Goal: Task Accomplishment & Management: Use online tool/utility

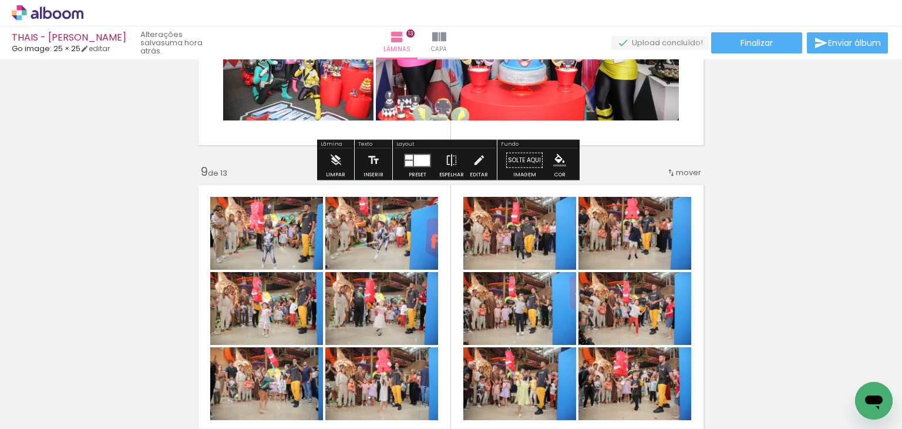
scroll to position [2233, 0]
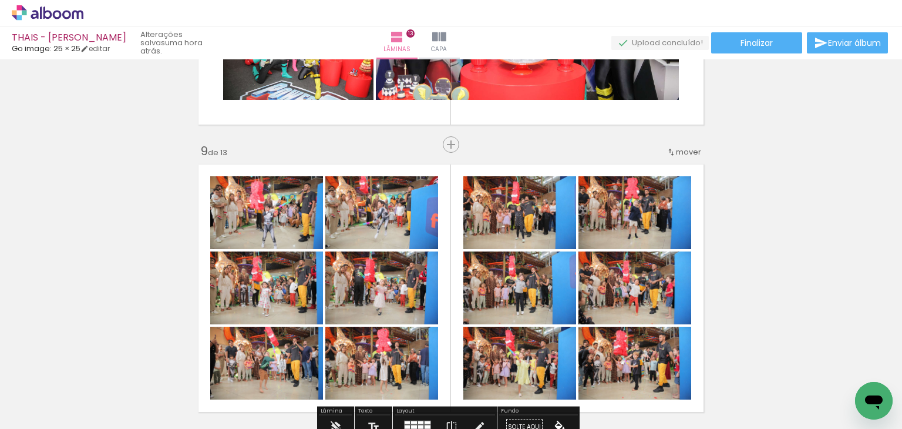
click at [374, 219] on quentale-photo at bounding box center [381, 212] width 113 height 73
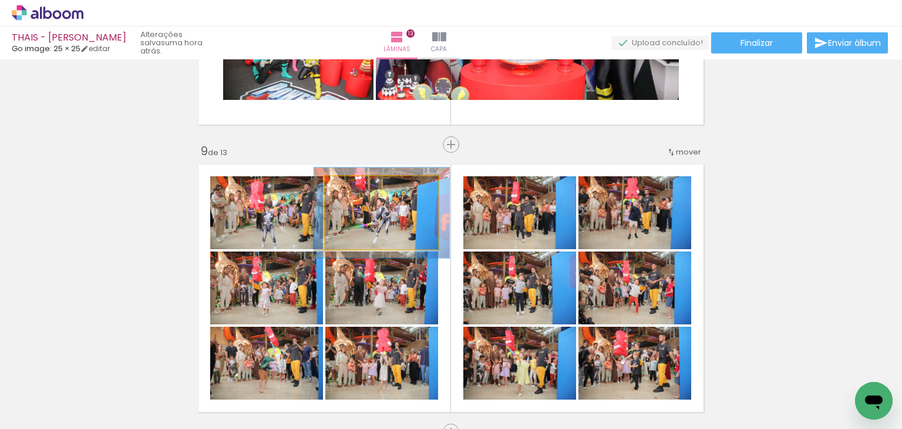
drag, startPoint x: 353, startPoint y: 192, endPoint x: 361, endPoint y: 192, distance: 8.2
type paper-slider "120"
click at [361, 192] on div at bounding box center [361, 188] width 19 height 19
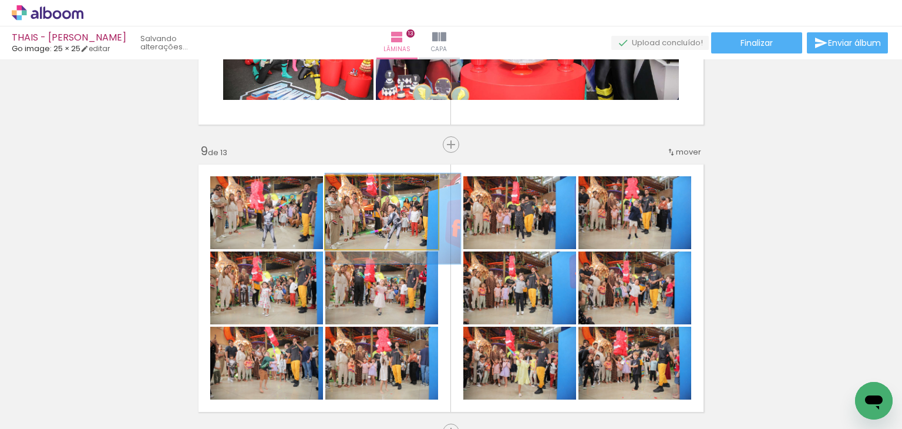
drag, startPoint x: 368, startPoint y: 226, endPoint x: 398, endPoint y: 231, distance: 30.5
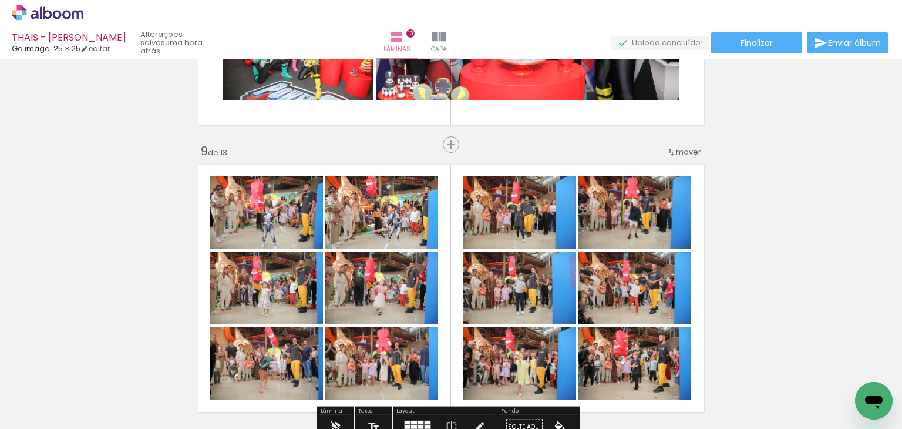
click at [261, 226] on quentale-photo at bounding box center [266, 212] width 113 height 73
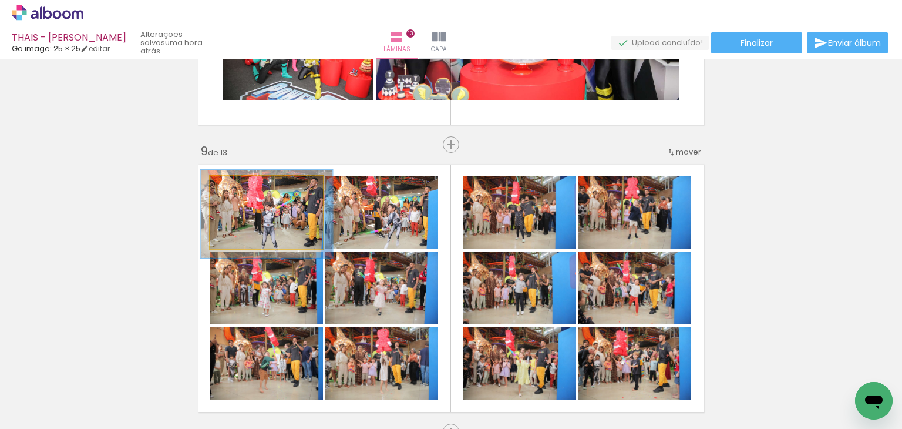
drag, startPoint x: 238, startPoint y: 191, endPoint x: 245, endPoint y: 192, distance: 7.1
type paper-slider "117"
click at [245, 192] on div at bounding box center [245, 188] width 19 height 19
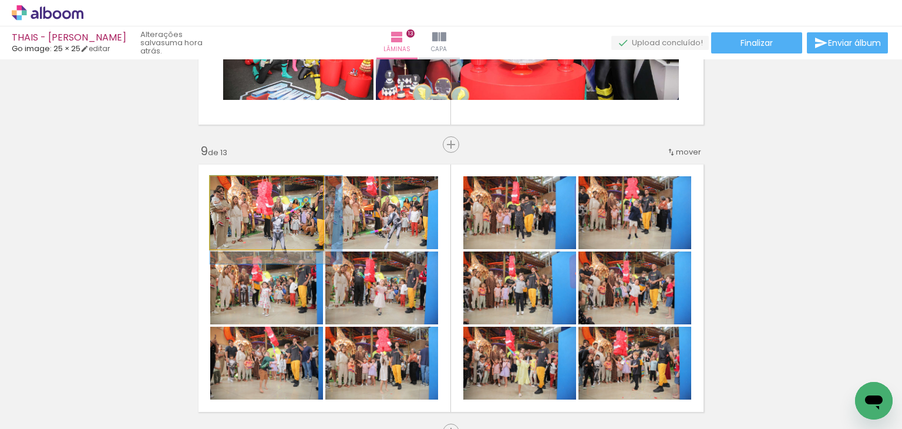
drag, startPoint x: 289, startPoint y: 220, endPoint x: 301, endPoint y: 226, distance: 13.7
click at [247, 190] on div at bounding box center [245, 188] width 19 height 19
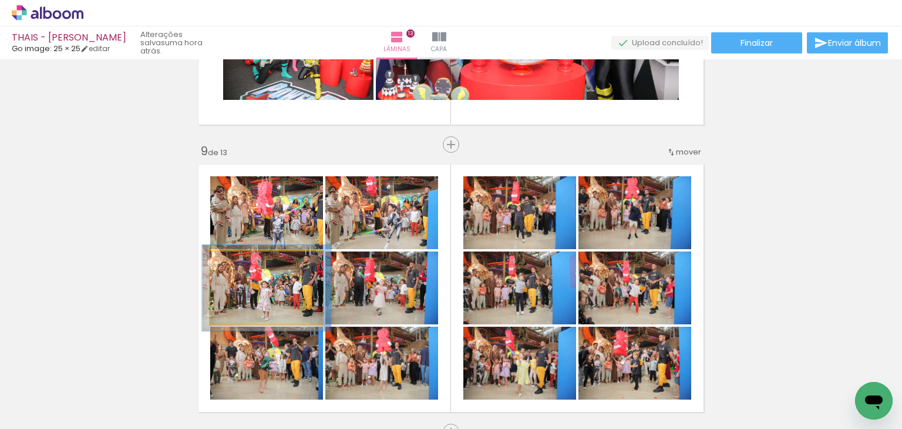
drag, startPoint x: 238, startPoint y: 264, endPoint x: 244, endPoint y: 265, distance: 6.0
type paper-slider "114"
click at [244, 265] on div at bounding box center [243, 263] width 19 height 19
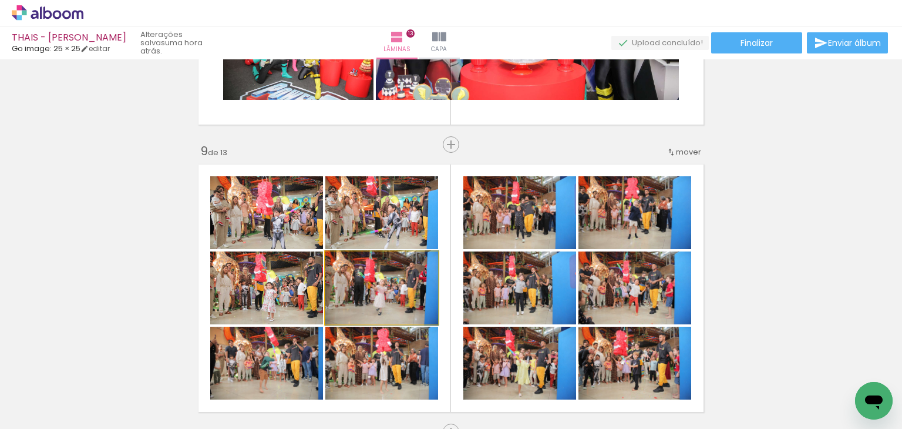
click at [367, 297] on quentale-photo at bounding box center [381, 287] width 113 height 73
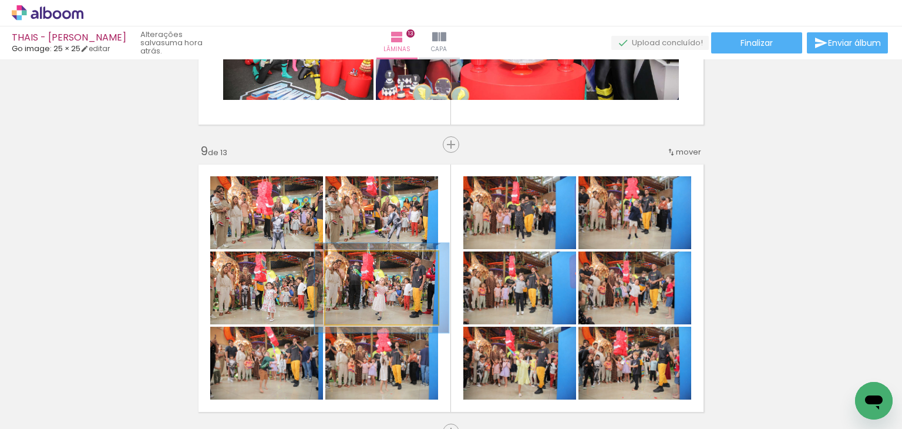
drag, startPoint x: 352, startPoint y: 267, endPoint x: 358, endPoint y: 269, distance: 6.7
type paper-slider "119"
click at [358, 269] on div at bounding box center [360, 263] width 19 height 19
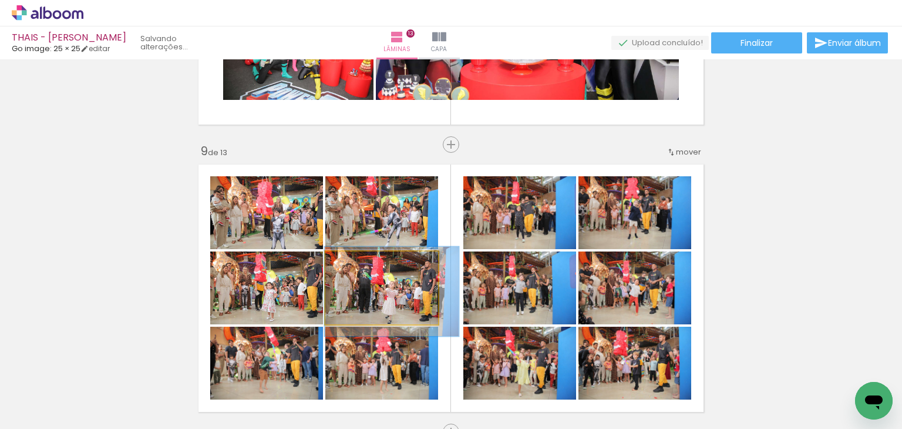
drag, startPoint x: 387, startPoint y: 304, endPoint x: 397, endPoint y: 307, distance: 10.6
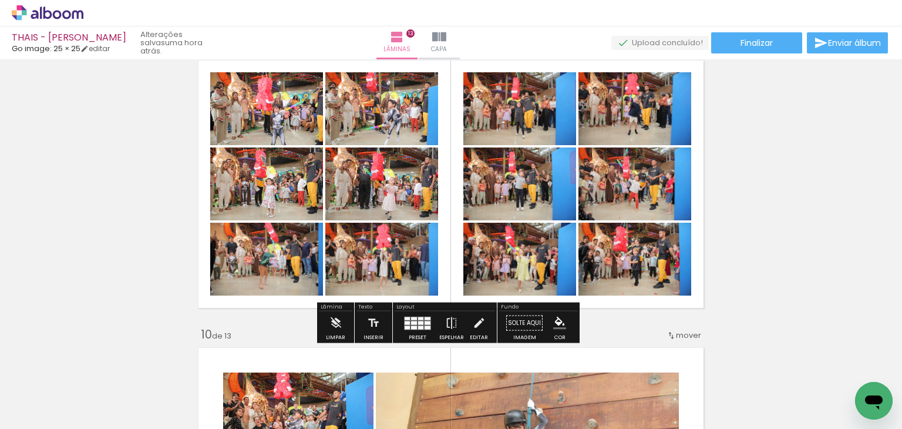
scroll to position [2409, 0]
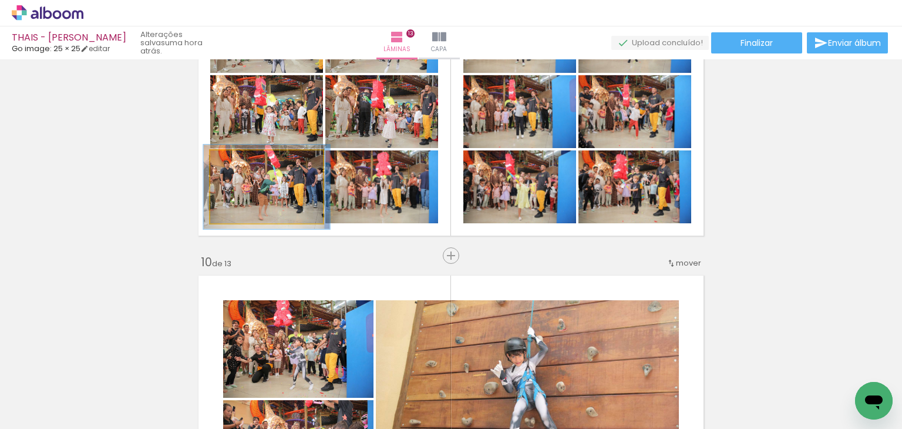
type paper-slider "112"
click at [243, 167] on div at bounding box center [242, 162] width 19 height 19
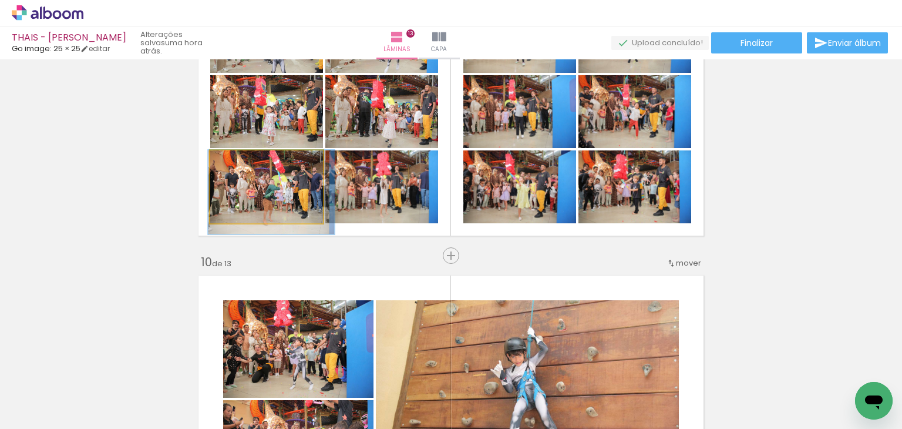
drag, startPoint x: 267, startPoint y: 198, endPoint x: 271, endPoint y: 206, distance: 8.7
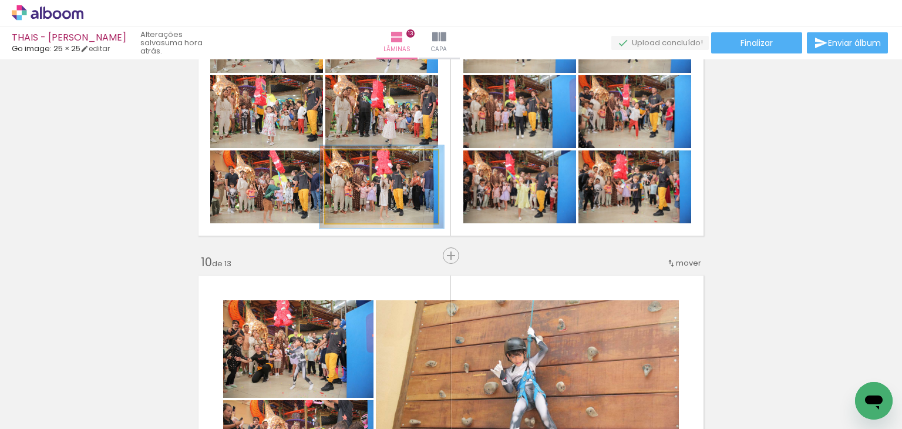
click at [359, 168] on div at bounding box center [357, 162] width 19 height 19
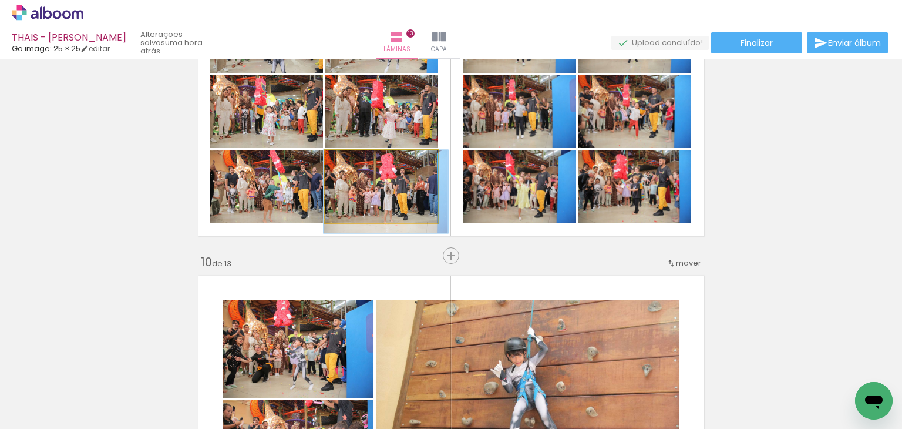
drag, startPoint x: 398, startPoint y: 178, endPoint x: 402, endPoint y: 184, distance: 7.2
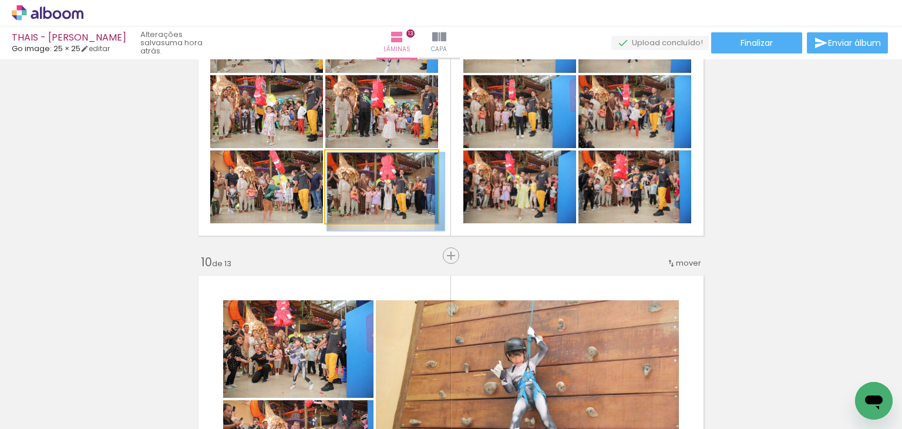
click at [350, 163] on div at bounding box center [355, 162] width 11 height 11
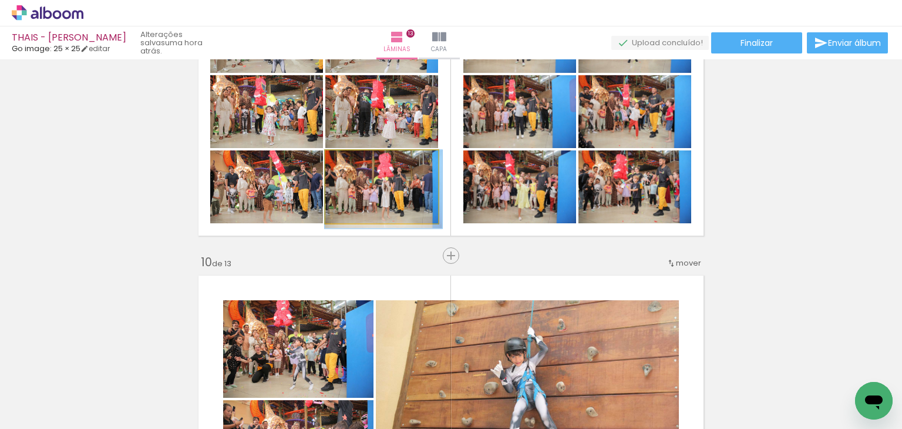
drag, startPoint x: 391, startPoint y: 202, endPoint x: 411, endPoint y: 213, distance: 22.6
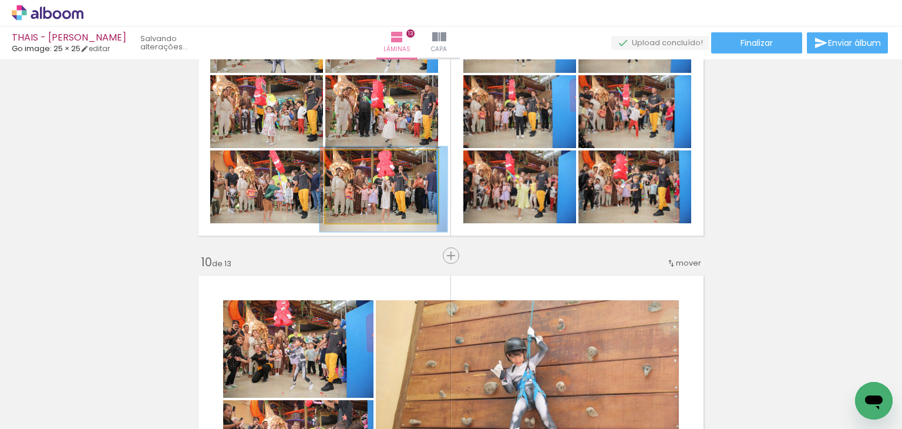
type paper-slider "113"
click at [354, 167] on div at bounding box center [359, 162] width 11 height 11
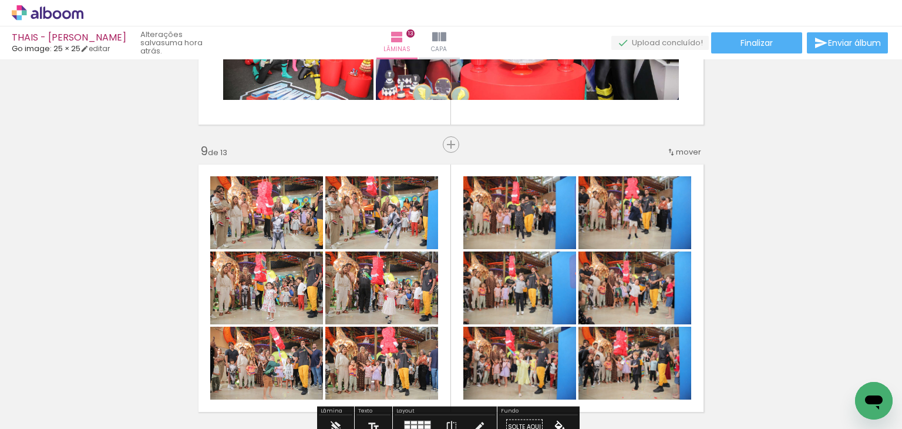
scroll to position [2291, 0]
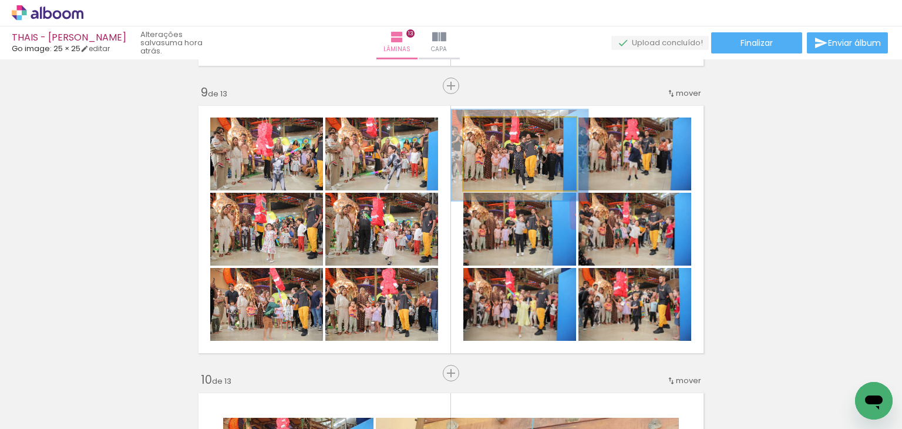
drag, startPoint x: 489, startPoint y: 128, endPoint x: 499, endPoint y: 131, distance: 10.4
type paper-slider "124"
click at [499, 131] on div at bounding box center [500, 130] width 11 height 11
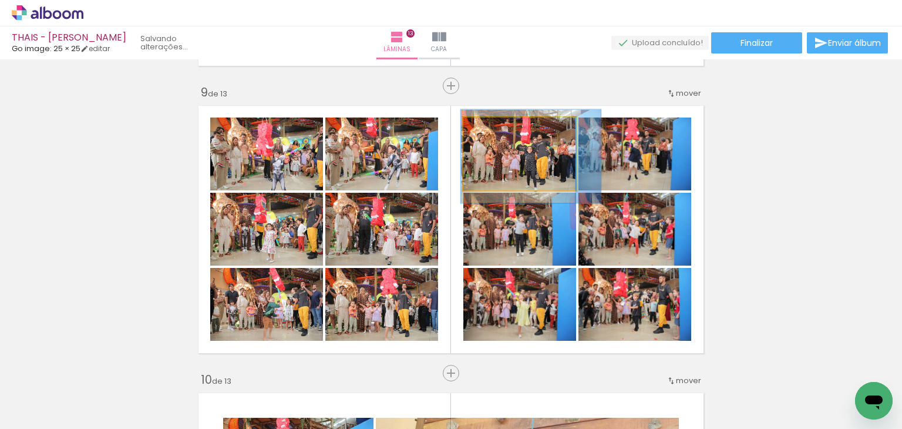
drag, startPoint x: 516, startPoint y: 166, endPoint x: 524, endPoint y: 167, distance: 8.3
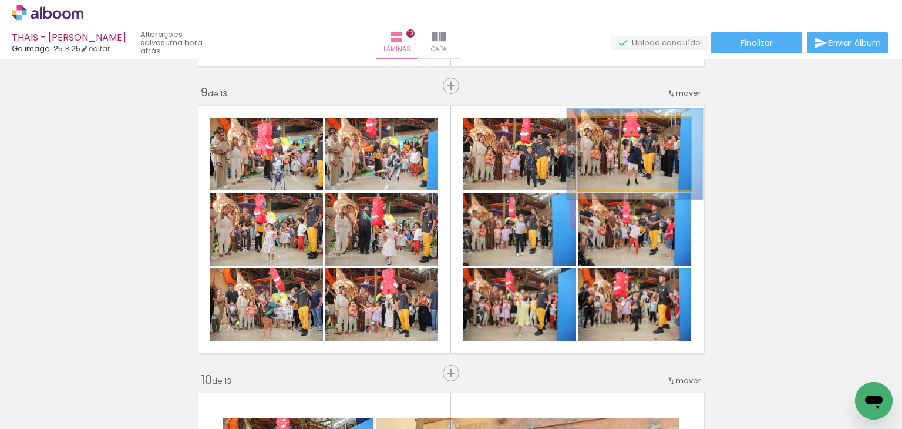
drag, startPoint x: 603, startPoint y: 127, endPoint x: 611, endPoint y: 132, distance: 9.5
type paper-slider "120"
click at [611, 132] on div at bounding box center [614, 130] width 11 height 11
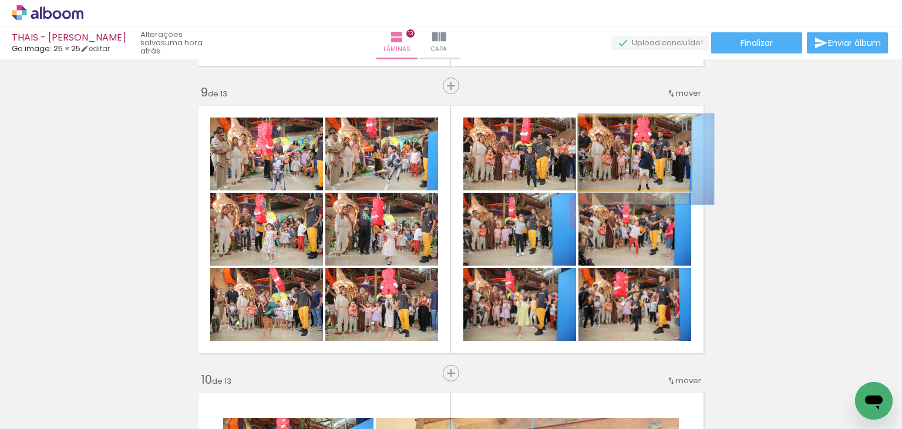
drag, startPoint x: 623, startPoint y: 148, endPoint x: 639, endPoint y: 153, distance: 17.3
drag, startPoint x: 659, startPoint y: 172, endPoint x: 668, endPoint y: 170, distance: 9.5
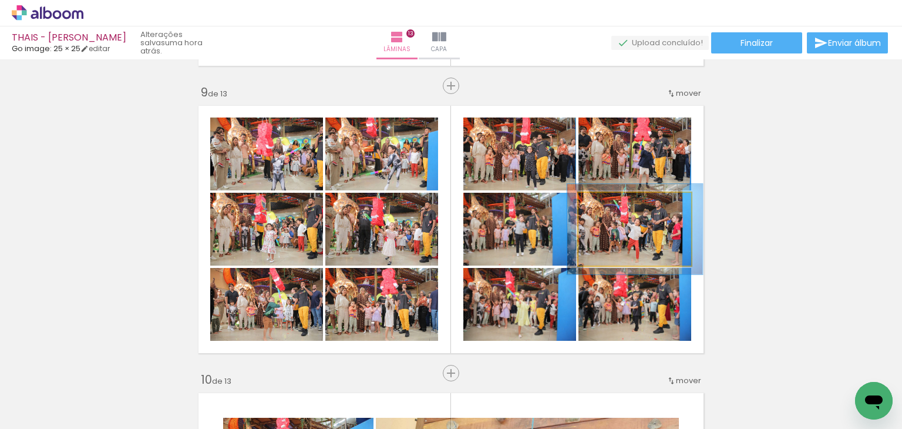
drag, startPoint x: 603, startPoint y: 204, endPoint x: 612, endPoint y: 206, distance: 8.4
click at [612, 206] on div at bounding box center [614, 205] width 11 height 11
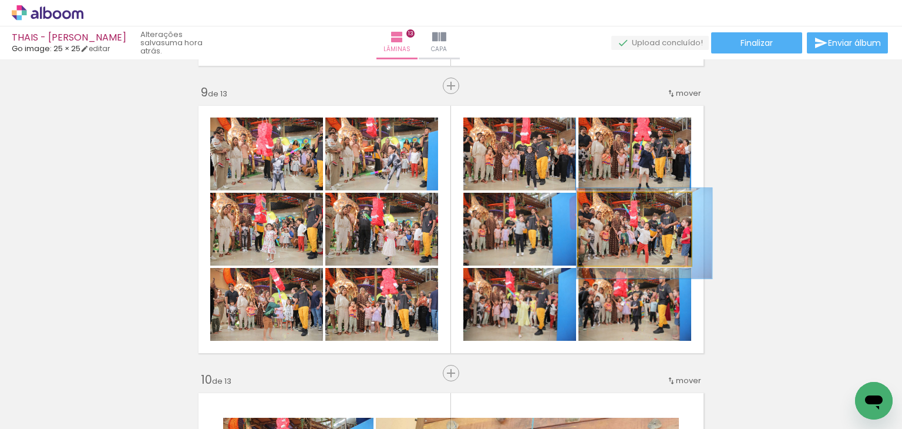
drag, startPoint x: 616, startPoint y: 237, endPoint x: 625, endPoint y: 241, distance: 10.3
type paper-slider "115"
click at [608, 207] on div at bounding box center [613, 205] width 11 height 11
drag, startPoint x: 612, startPoint y: 238, endPoint x: 630, endPoint y: 237, distance: 17.7
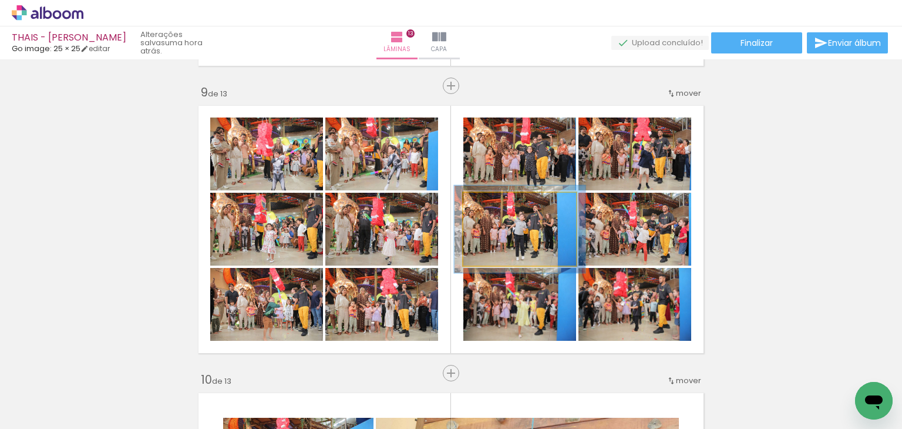
drag, startPoint x: 492, startPoint y: 205, endPoint x: 499, endPoint y: 207, distance: 6.9
type paper-slider "116"
click at [499, 207] on div at bounding box center [497, 205] width 19 height 19
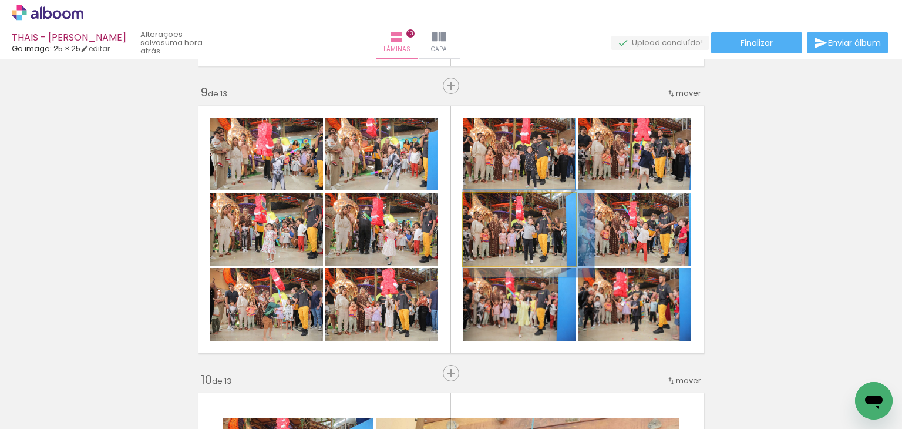
drag, startPoint x: 509, startPoint y: 222, endPoint x: 519, endPoint y: 225, distance: 10.6
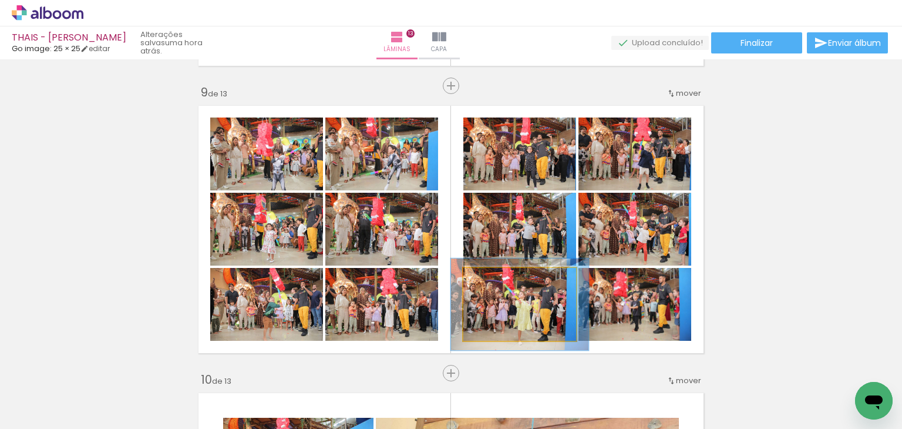
drag, startPoint x: 488, startPoint y: 278, endPoint x: 496, endPoint y: 281, distance: 9.5
click at [496, 281] on div at bounding box center [500, 280] width 11 height 11
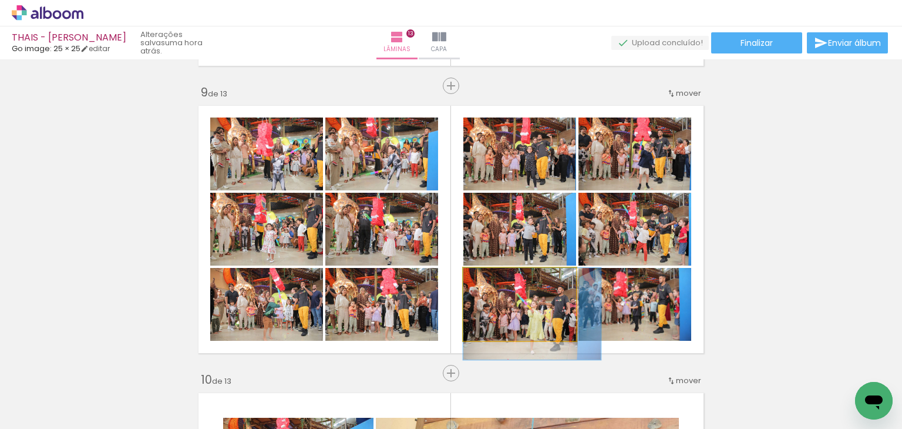
drag, startPoint x: 538, startPoint y: 312, endPoint x: 561, endPoint y: 329, distance: 28.6
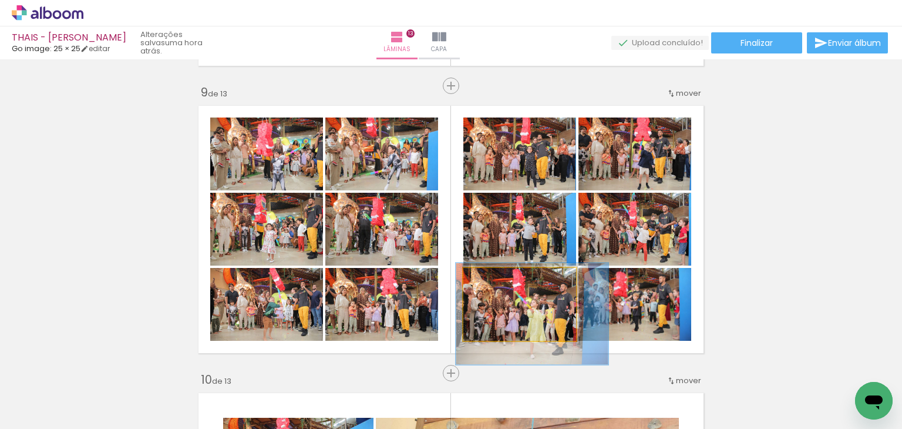
type paper-slider "135"
click at [505, 283] on div at bounding box center [507, 280] width 11 height 11
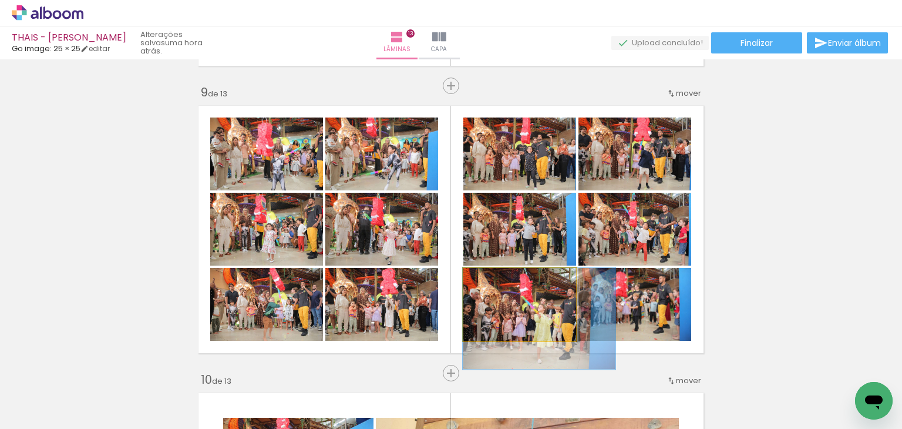
drag, startPoint x: 528, startPoint y: 294, endPoint x: 541, endPoint y: 304, distance: 16.3
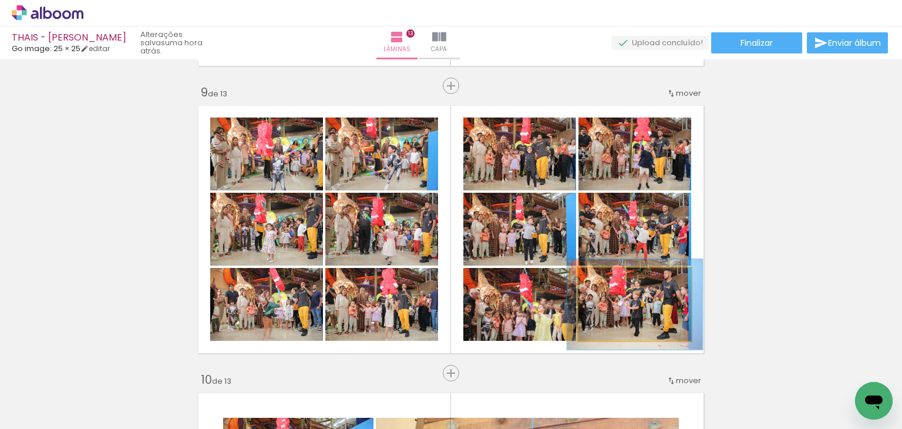
drag, startPoint x: 603, startPoint y: 281, endPoint x: 612, endPoint y: 283, distance: 8.4
type paper-slider "120"
click at [612, 283] on div at bounding box center [614, 280] width 11 height 11
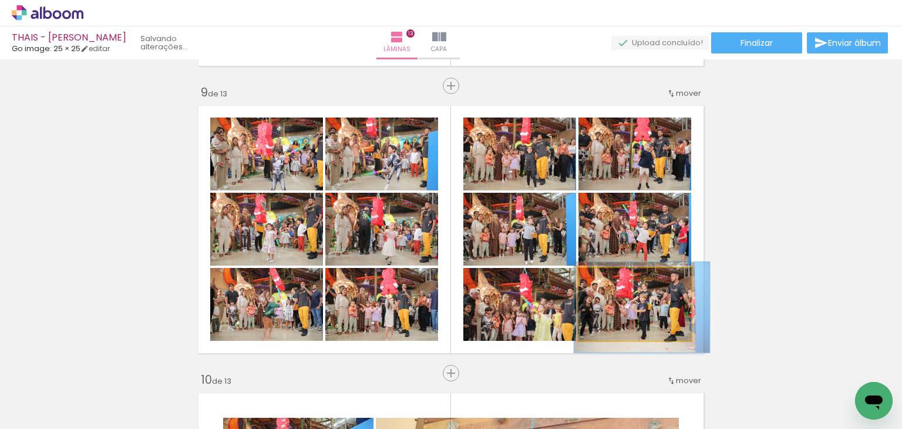
drag, startPoint x: 637, startPoint y: 313, endPoint x: 644, endPoint y: 316, distance: 7.6
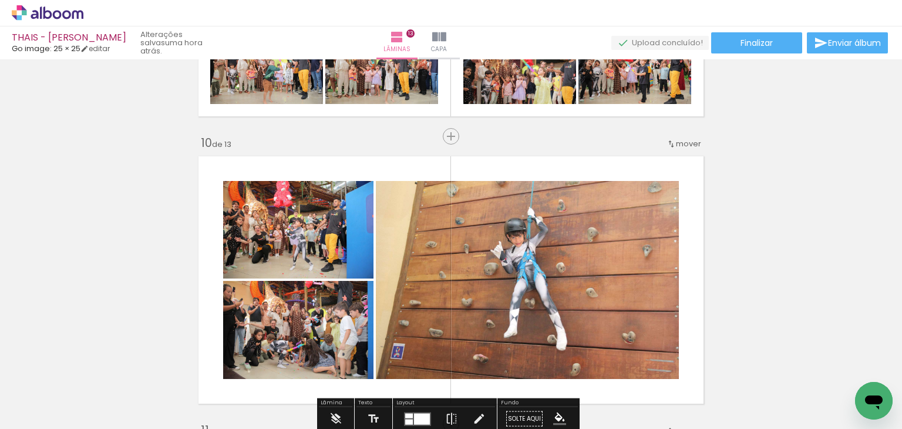
scroll to position [2526, 0]
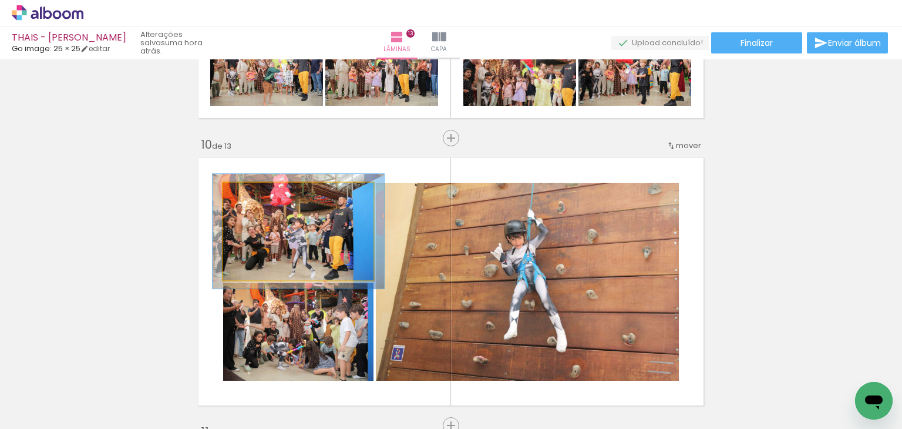
click at [251, 200] on div at bounding box center [256, 195] width 19 height 19
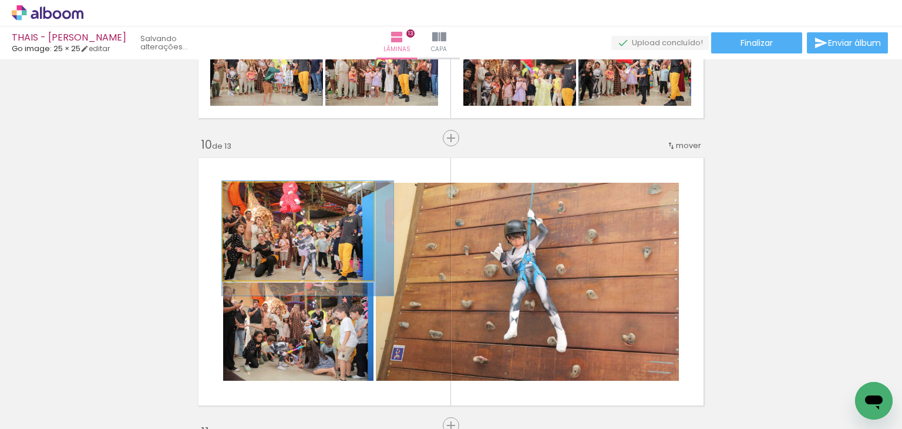
drag, startPoint x: 307, startPoint y: 237, endPoint x: 317, endPoint y: 244, distance: 11.8
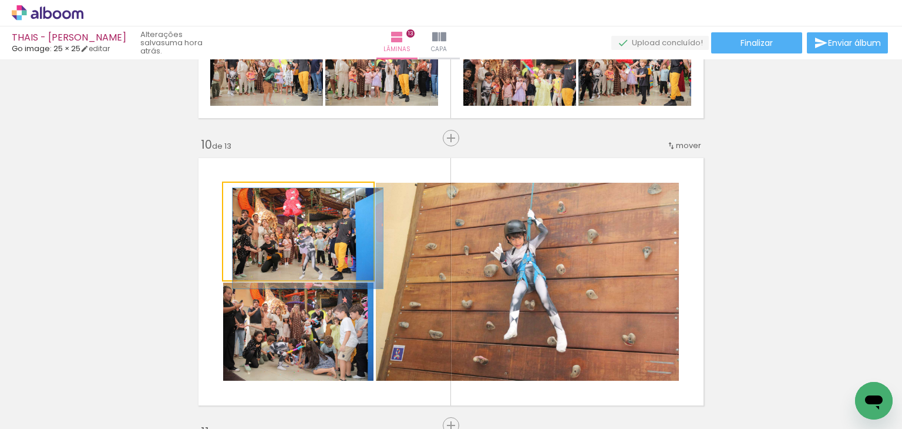
drag, startPoint x: 249, startPoint y: 199, endPoint x: 233, endPoint y: 203, distance: 17.0
type paper-slider "100"
click at [233, 203] on div at bounding box center [268, 195] width 82 height 18
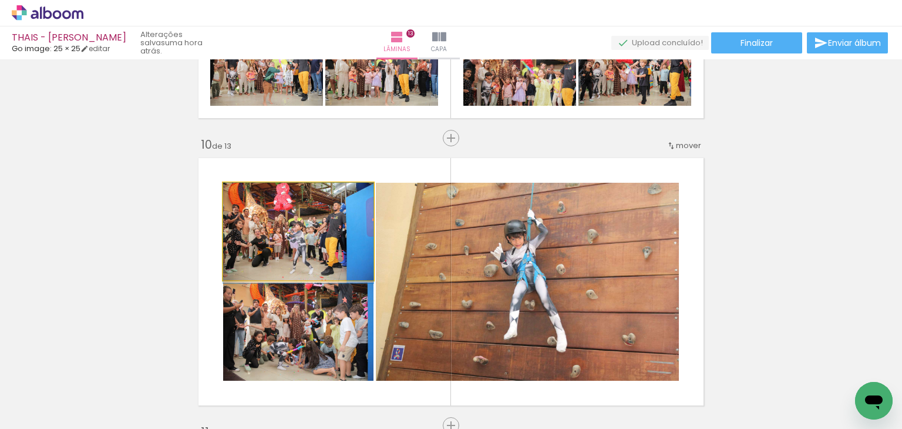
drag, startPoint x: 298, startPoint y: 229, endPoint x: 277, endPoint y: 229, distance: 21.2
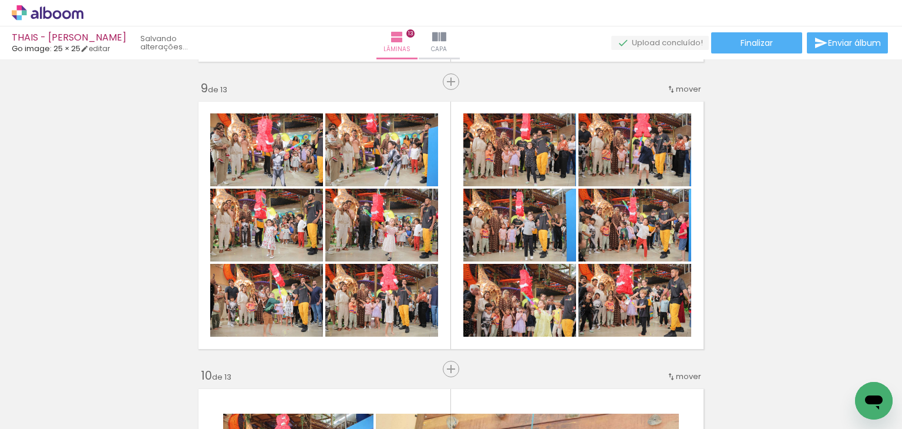
scroll to position [2323, 0]
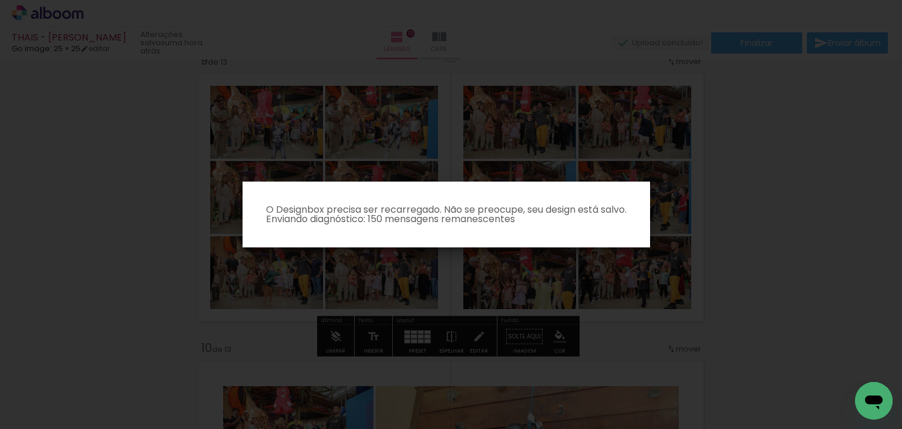
scroll to position [529, 0]
click at [496, 276] on iron-overlay-backdrop at bounding box center [451, 214] width 902 height 429
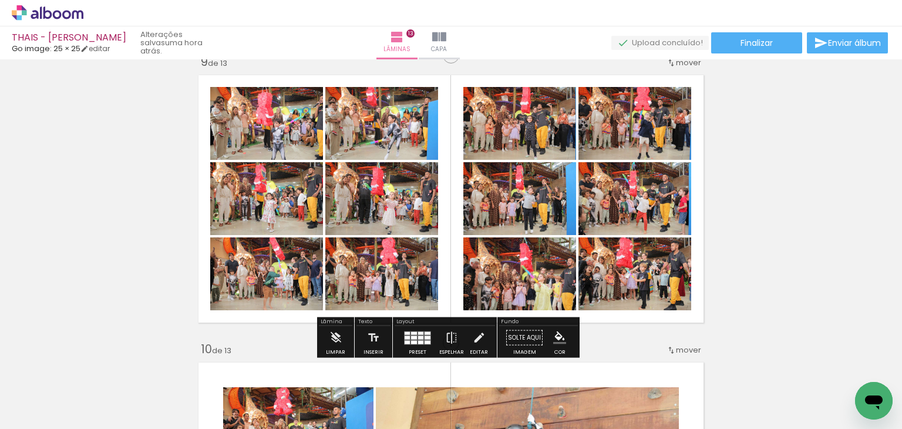
scroll to position [2350, 0]
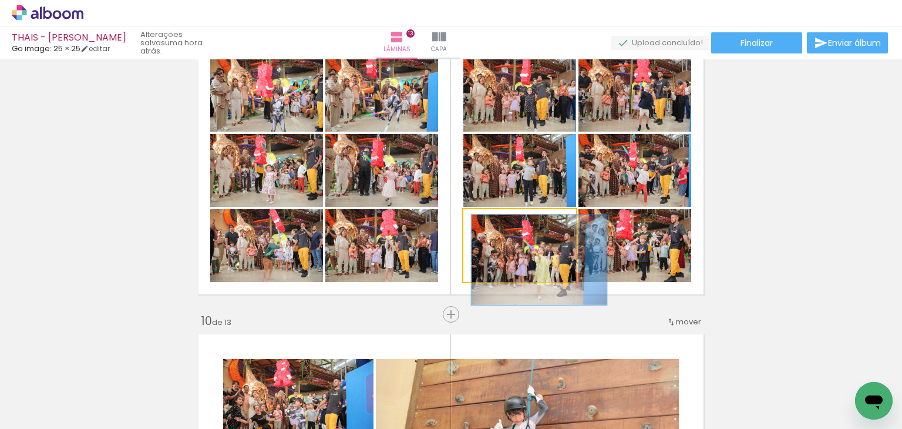
drag, startPoint x: 504, startPoint y: 224, endPoint x: 497, endPoint y: 226, distance: 7.3
type paper-slider "120"
click at [497, 226] on div at bounding box center [500, 221] width 11 height 11
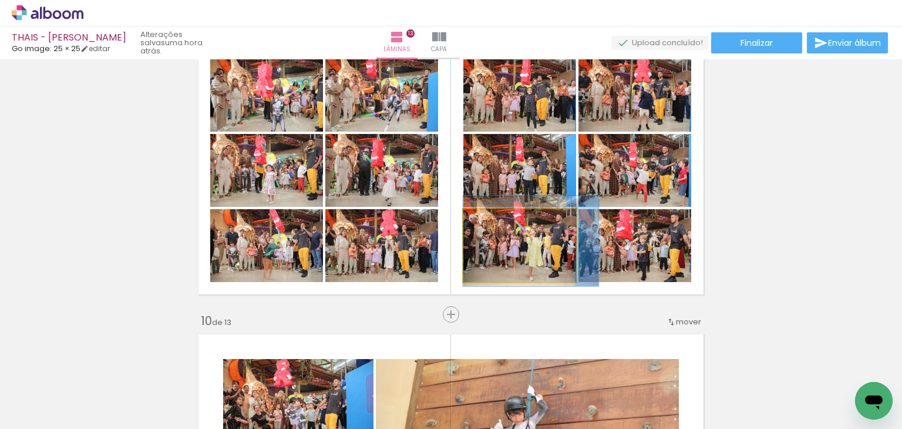
drag, startPoint x: 531, startPoint y: 248, endPoint x: 544, endPoint y: 229, distance: 22.8
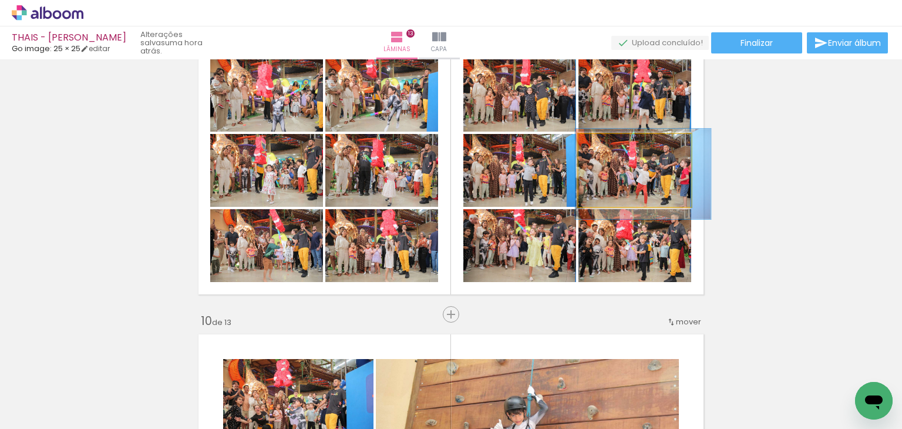
drag, startPoint x: 620, startPoint y: 146, endPoint x: 611, endPoint y: 147, distance: 9.5
type paper-slider "120"
click at [611, 147] on div at bounding box center [629, 146] width 46 height 19
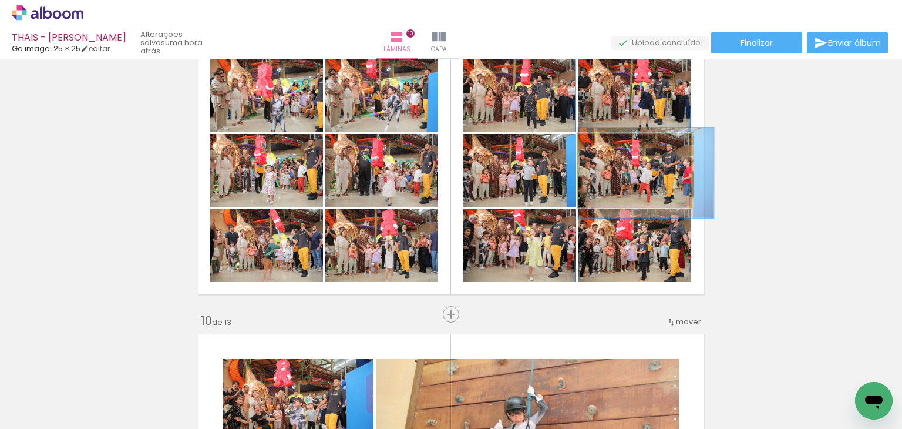
drag, startPoint x: 637, startPoint y: 183, endPoint x: 645, endPoint y: 182, distance: 8.3
drag, startPoint x: 658, startPoint y: 166, endPoint x: 664, endPoint y: 168, distance: 6.1
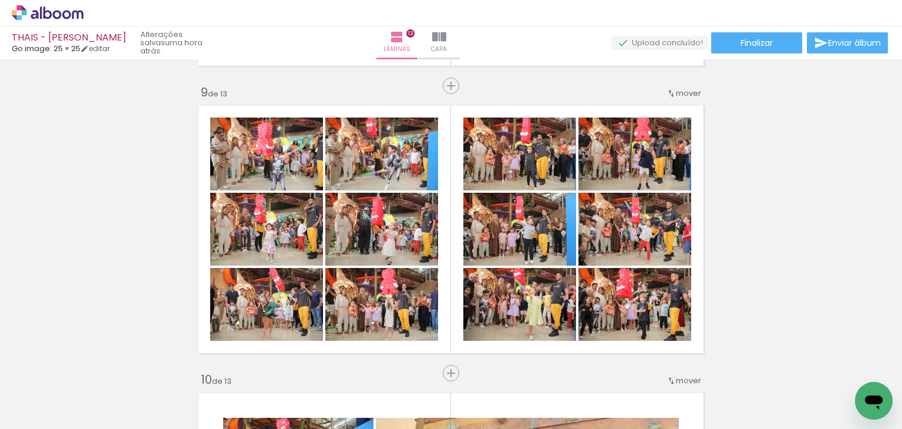
scroll to position [2291, 0]
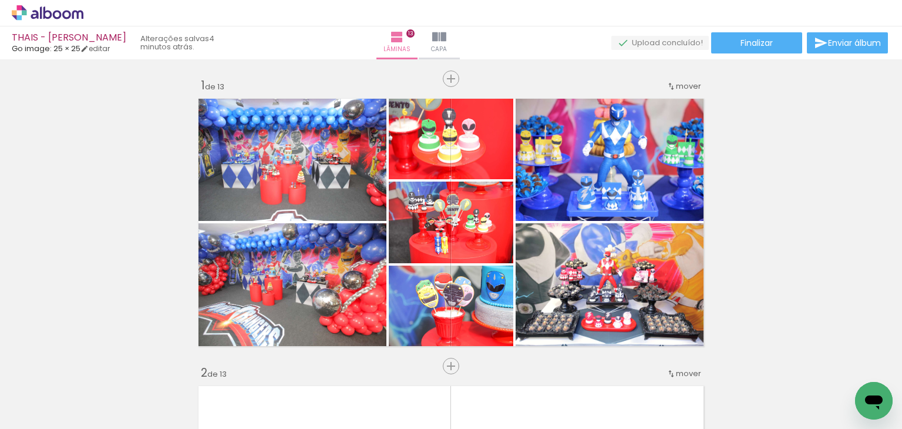
scroll to position [2291, 0]
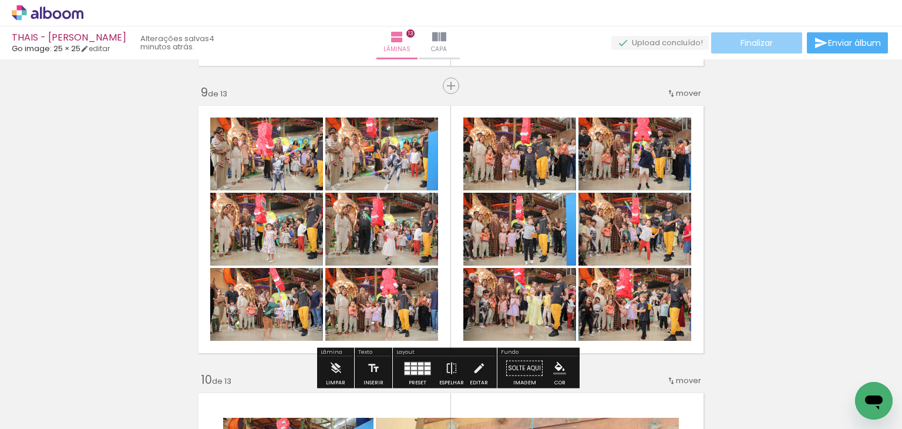
click at [754, 43] on span "Finalizar" at bounding box center [757, 43] width 32 height 8
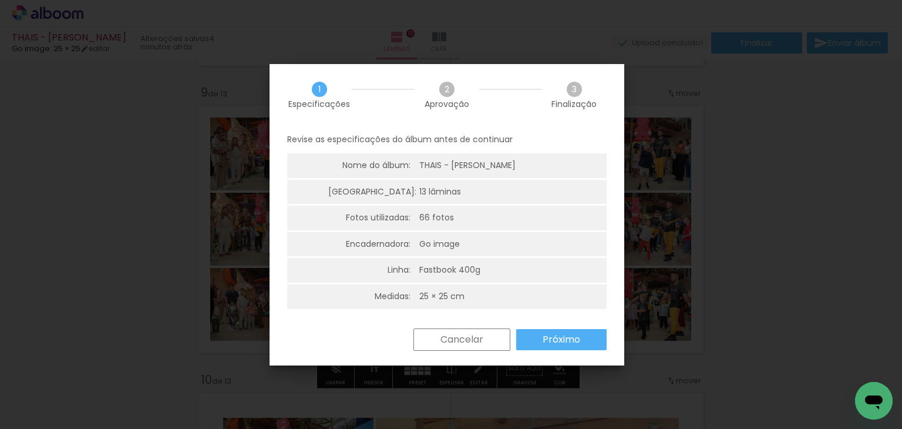
click at [0, 0] on slot "Próximo" at bounding box center [0, 0] width 0 height 0
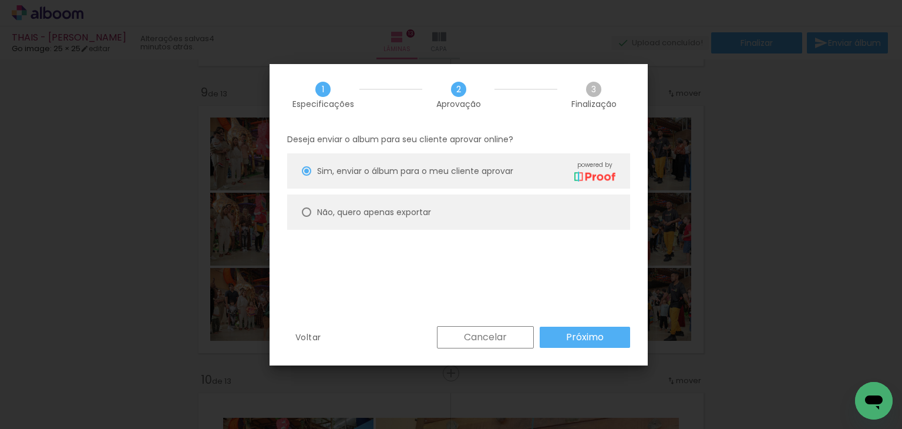
click at [0, 0] on slot "Não, quero apenas exportar" at bounding box center [0, 0] width 0 height 0
type paper-radio-button "on"
click at [0, 0] on slot "Próximo" at bounding box center [0, 0] width 0 height 0
type input "Alta, 300 DPI"
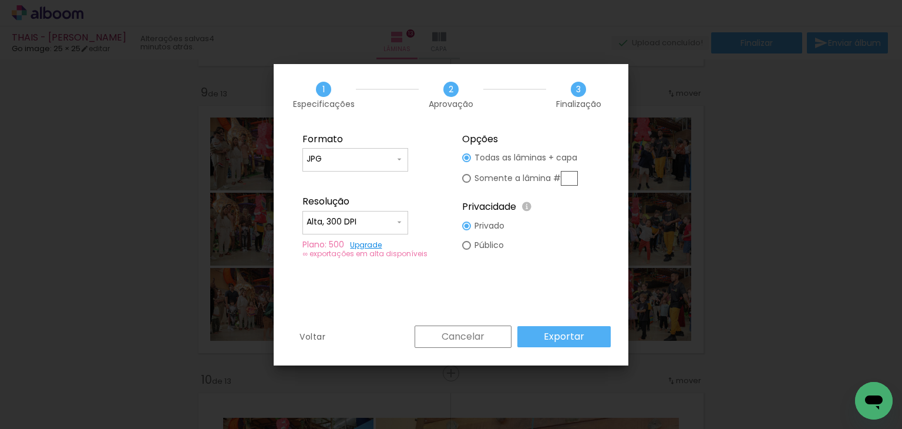
click at [586, 338] on paper-button "Exportar" at bounding box center [564, 336] width 93 height 21
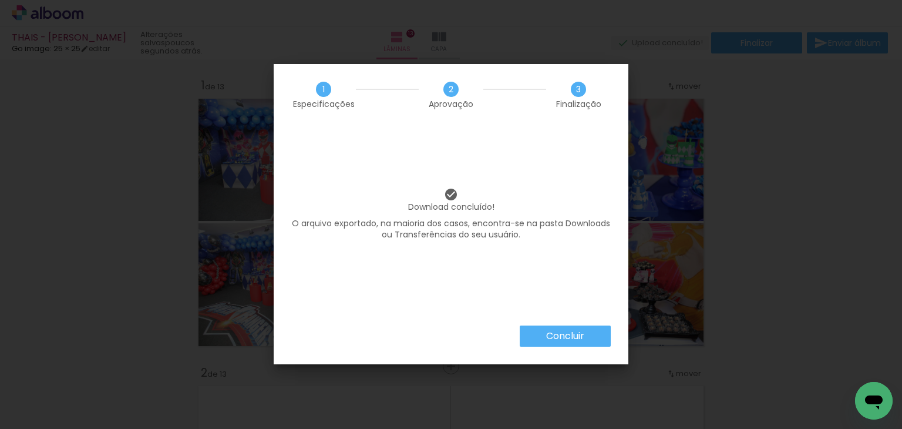
scroll to position [2291, 0]
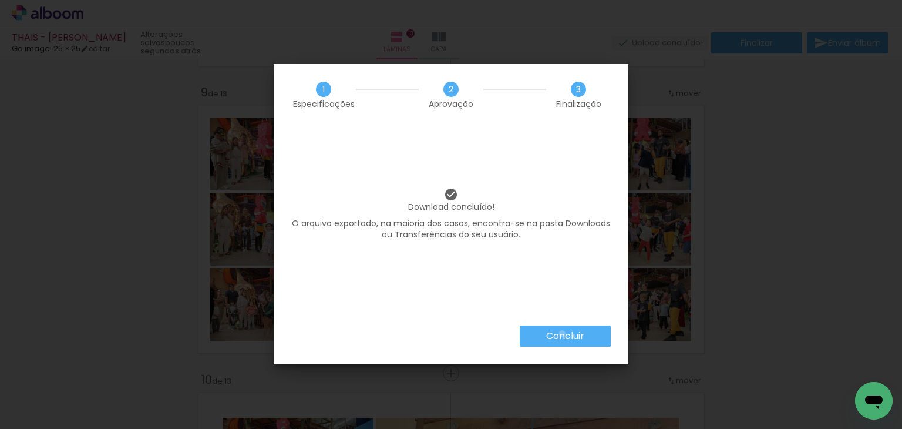
click at [0, 0] on slot "Concluir" at bounding box center [0, 0] width 0 height 0
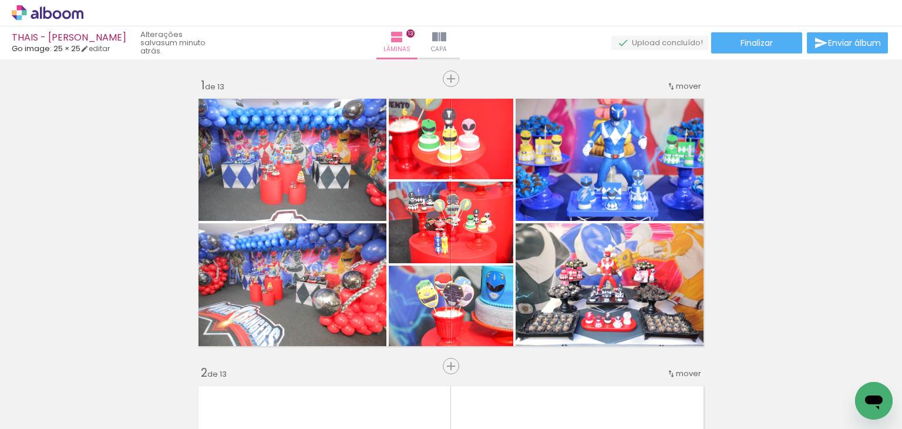
scroll to position [2291, 0]
